Goal: Transaction & Acquisition: Purchase product/service

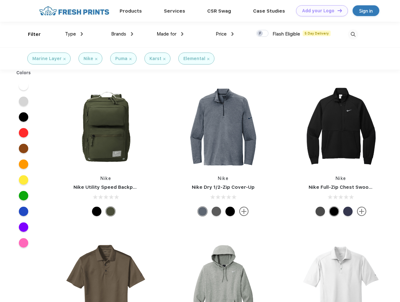
click at [320, 11] on link "Add your Logo Design Tool" at bounding box center [322, 10] width 52 height 11
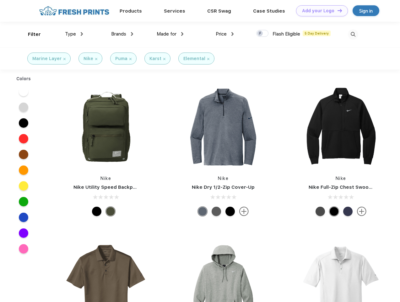
click at [0, 0] on div "Design Tool" at bounding box center [0, 0] width 0 height 0
click at [337, 10] on link "Add your Logo Design Tool" at bounding box center [322, 10] width 52 height 11
click at [30, 34] on div "Filter" at bounding box center [34, 34] width 13 height 7
click at [74, 34] on span "Type" at bounding box center [70, 34] width 11 height 6
click at [122, 34] on span "Brands" at bounding box center [118, 34] width 15 height 6
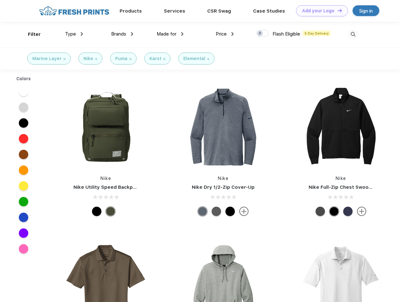
click at [170, 34] on span "Made for" at bounding box center [167, 34] width 20 height 6
click at [225, 34] on span "Price" at bounding box center [221, 34] width 11 height 6
click at [263, 34] on div at bounding box center [262, 33] width 12 height 7
click at [261, 34] on input "checkbox" at bounding box center [258, 32] width 4 height 4
click at [353, 34] on img at bounding box center [353, 34] width 10 height 10
